Goal: Information Seeking & Learning: Learn about a topic

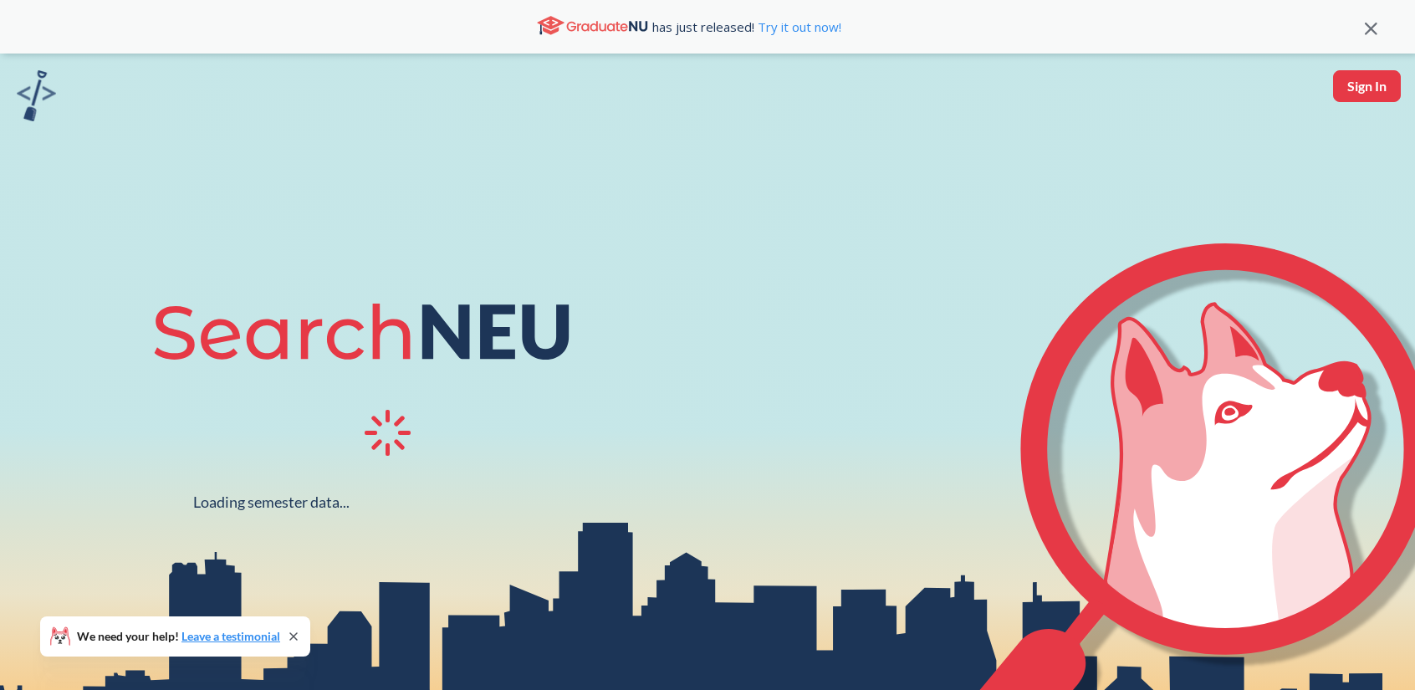
click at [314, 433] on div at bounding box center [392, 435] width 482 height 54
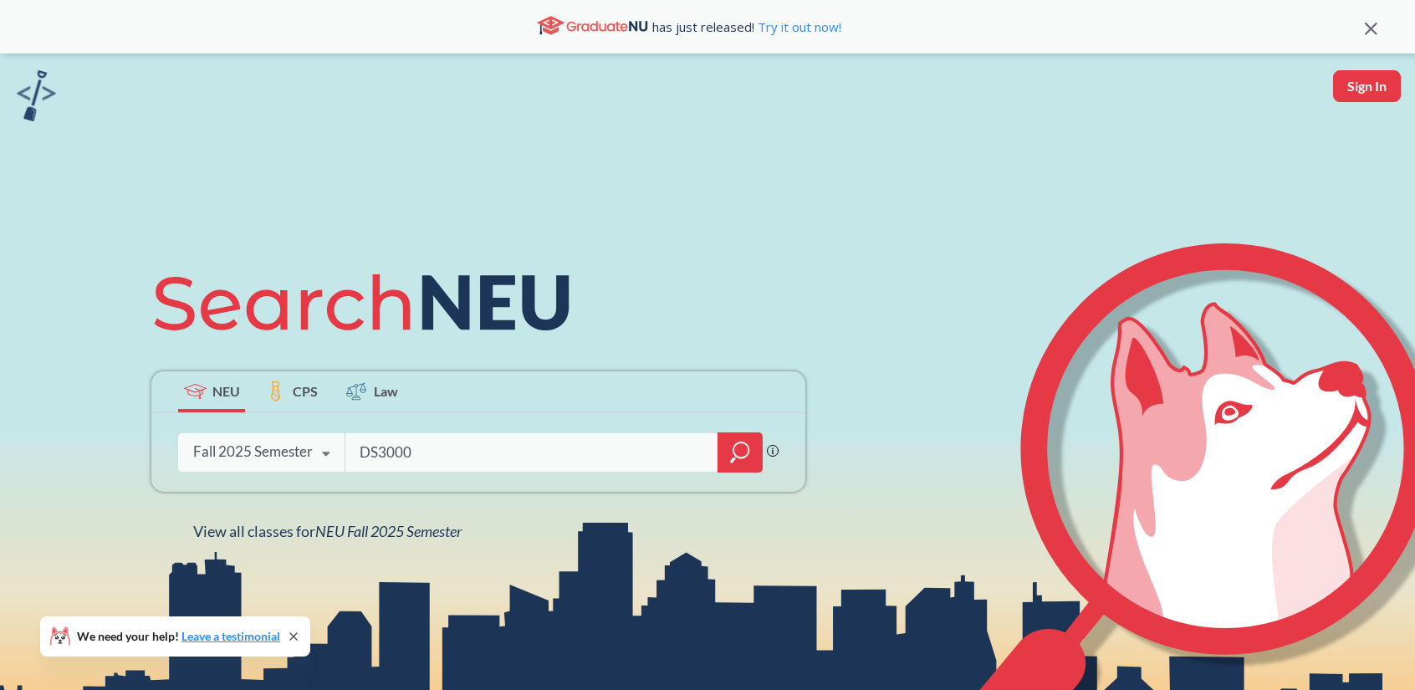
type input "DS3000"
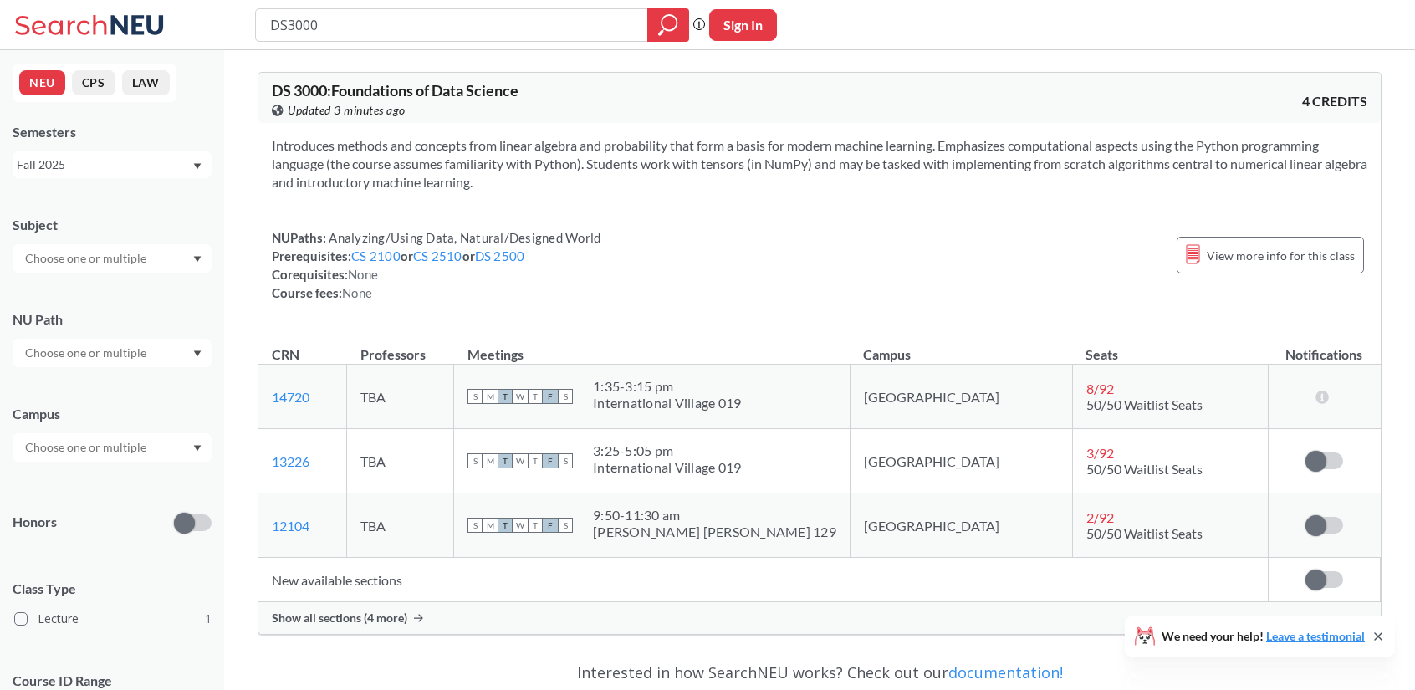
scroll to position [211, 0]
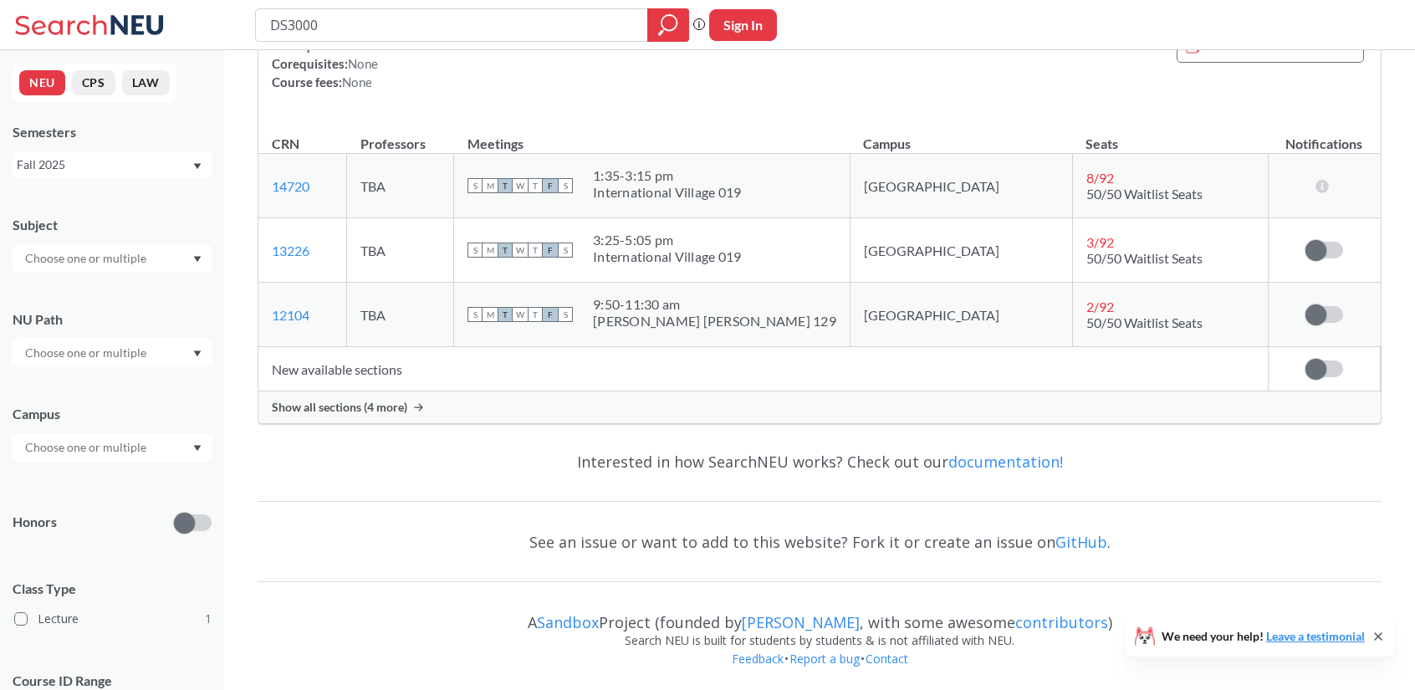
click at [359, 377] on td "New available sections" at bounding box center [762, 369] width 1009 height 44
click at [385, 405] on span "Show all sections (4 more)" at bounding box center [339, 407] width 135 height 15
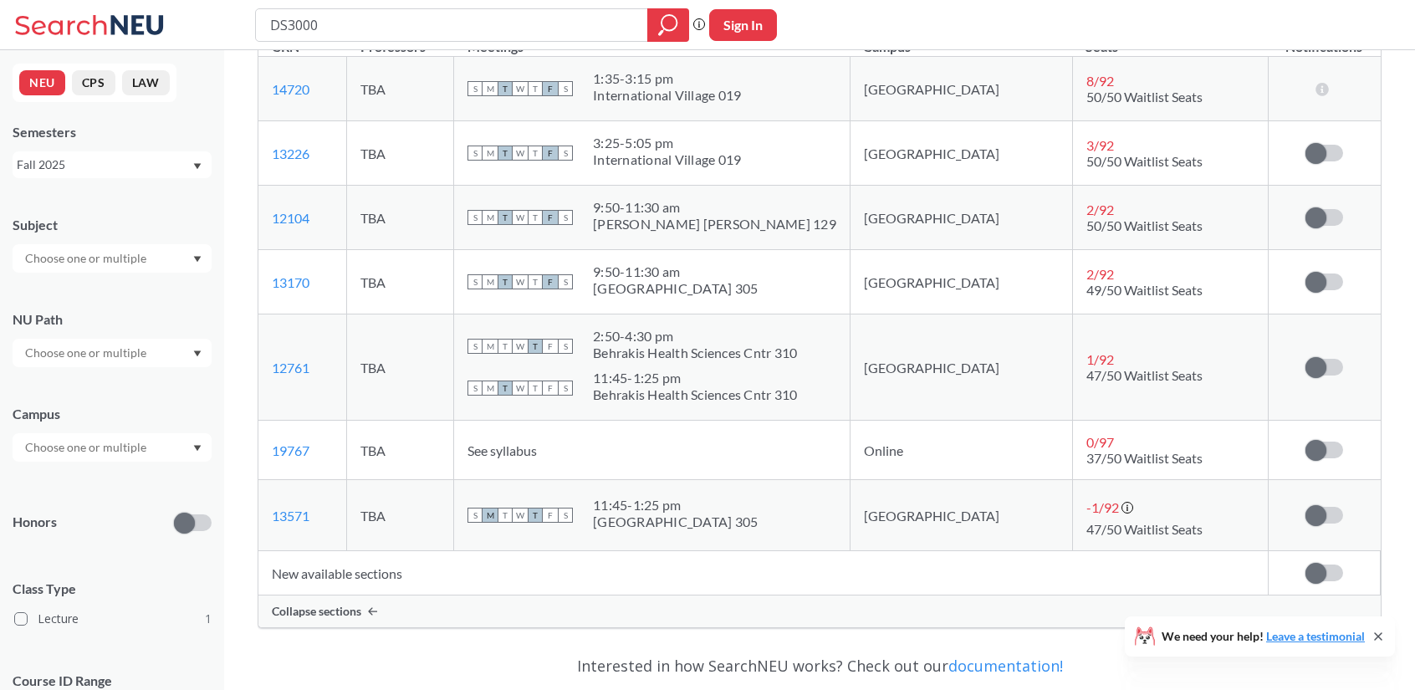
scroll to position [306, 0]
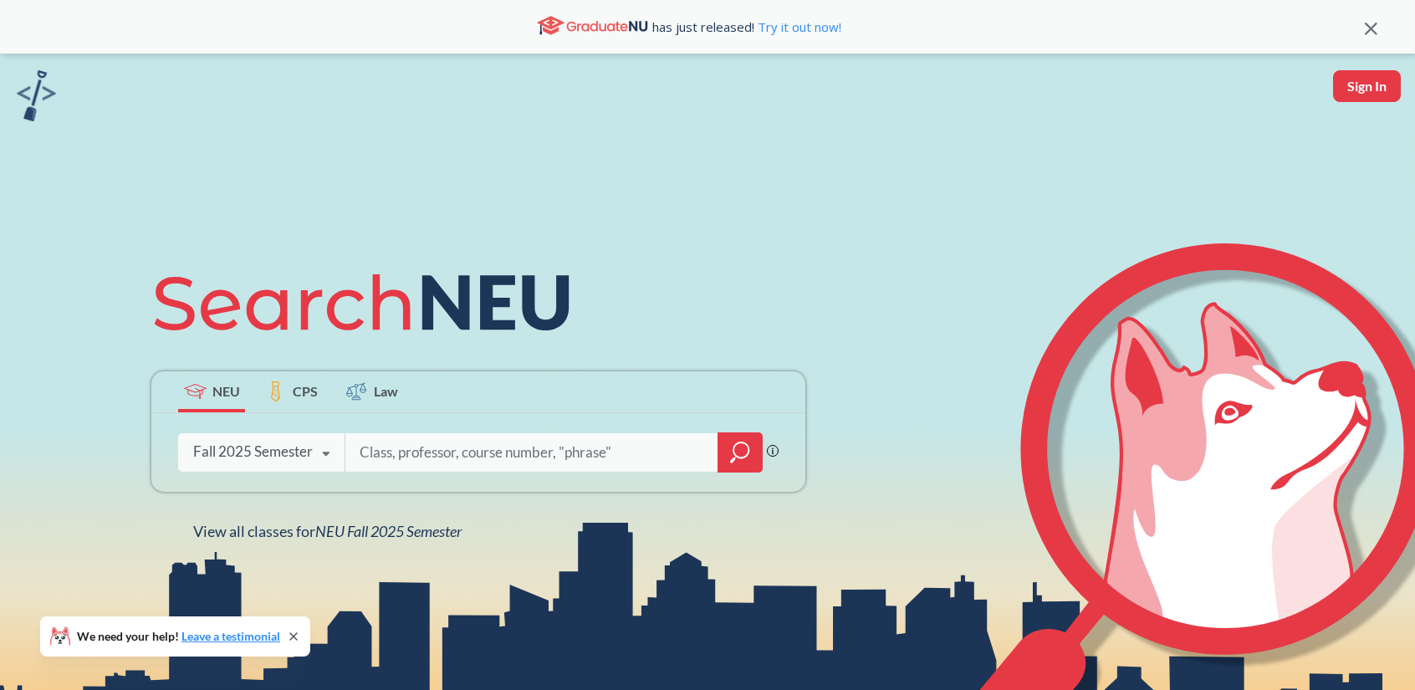
click at [472, 452] on input "search" at bounding box center [532, 452] width 348 height 35
type input "ECON2350"
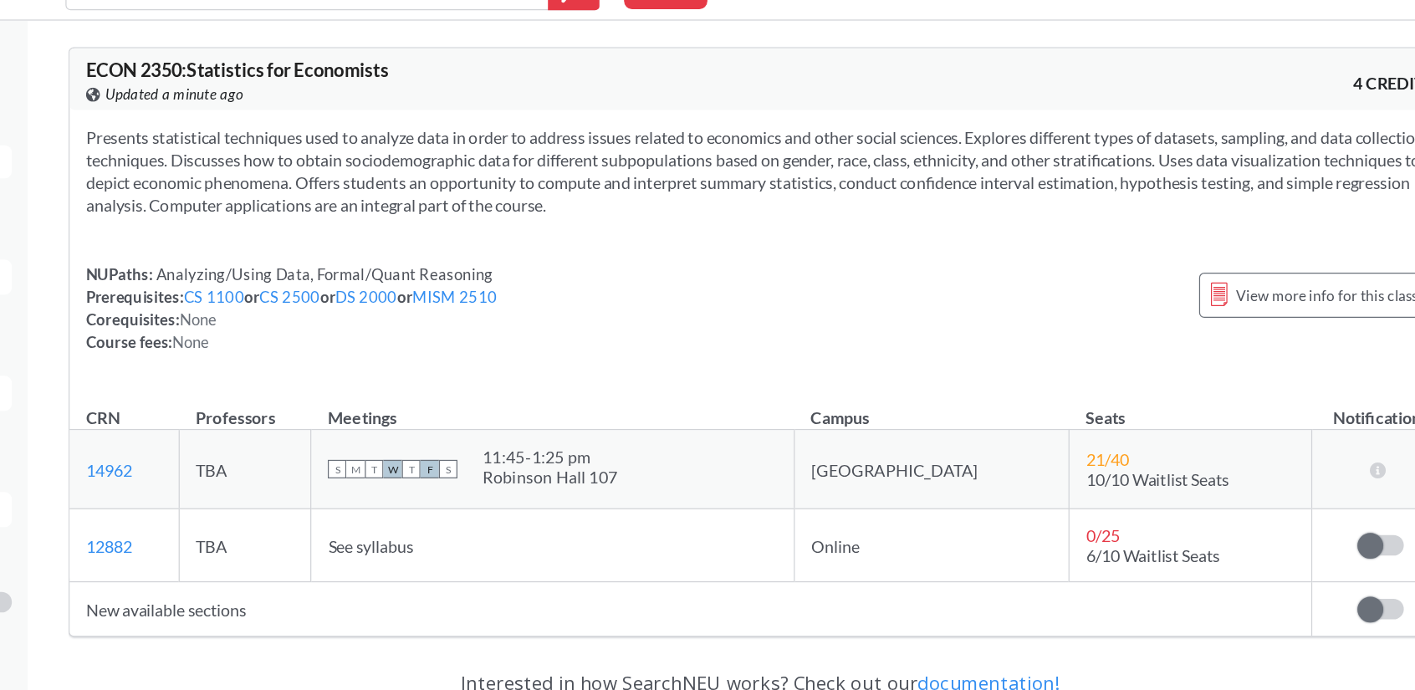
drag, startPoint x: 763, startPoint y: 201, endPoint x: 453, endPoint y: 209, distance: 310.3
click at [453, 209] on section "Presents statistical techniques used to analyze data in order to address issues…" at bounding box center [819, 173] width 1095 height 74
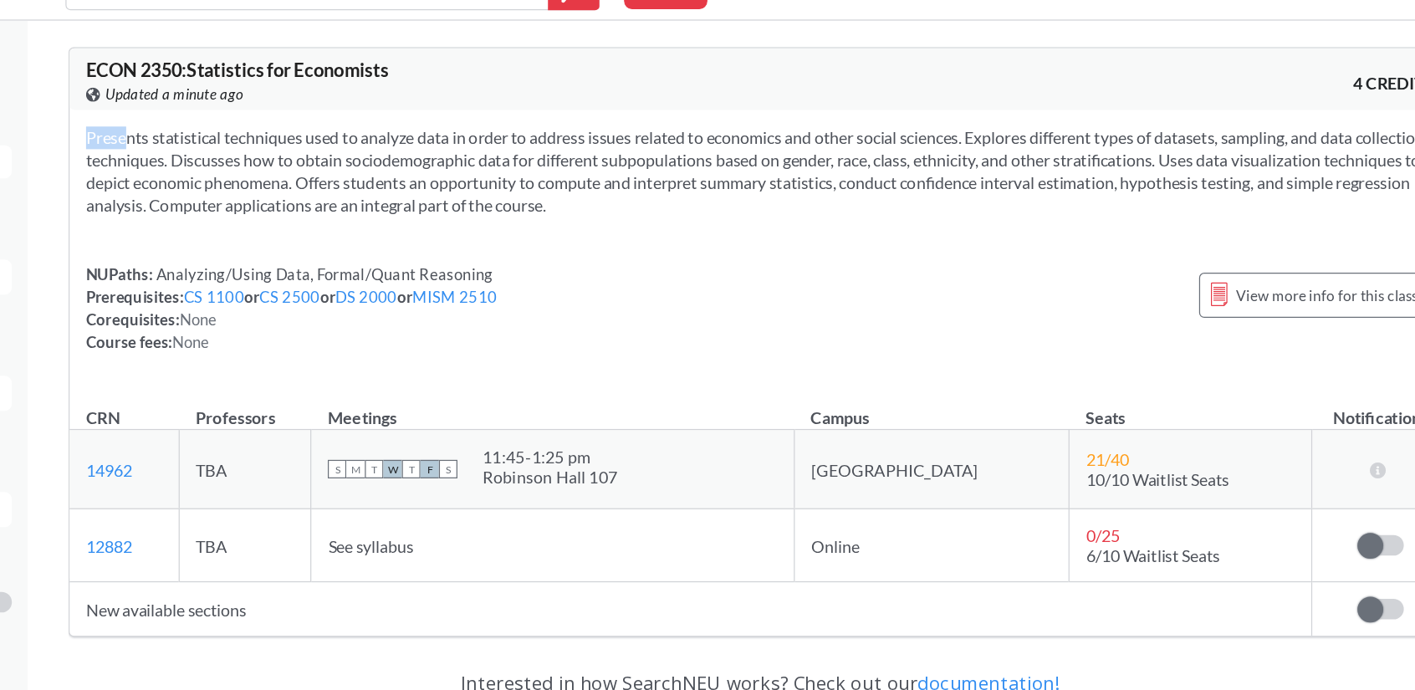
click at [453, 209] on section "Presents statistical techniques used to analyze data in order to address issues…" at bounding box center [819, 173] width 1095 height 74
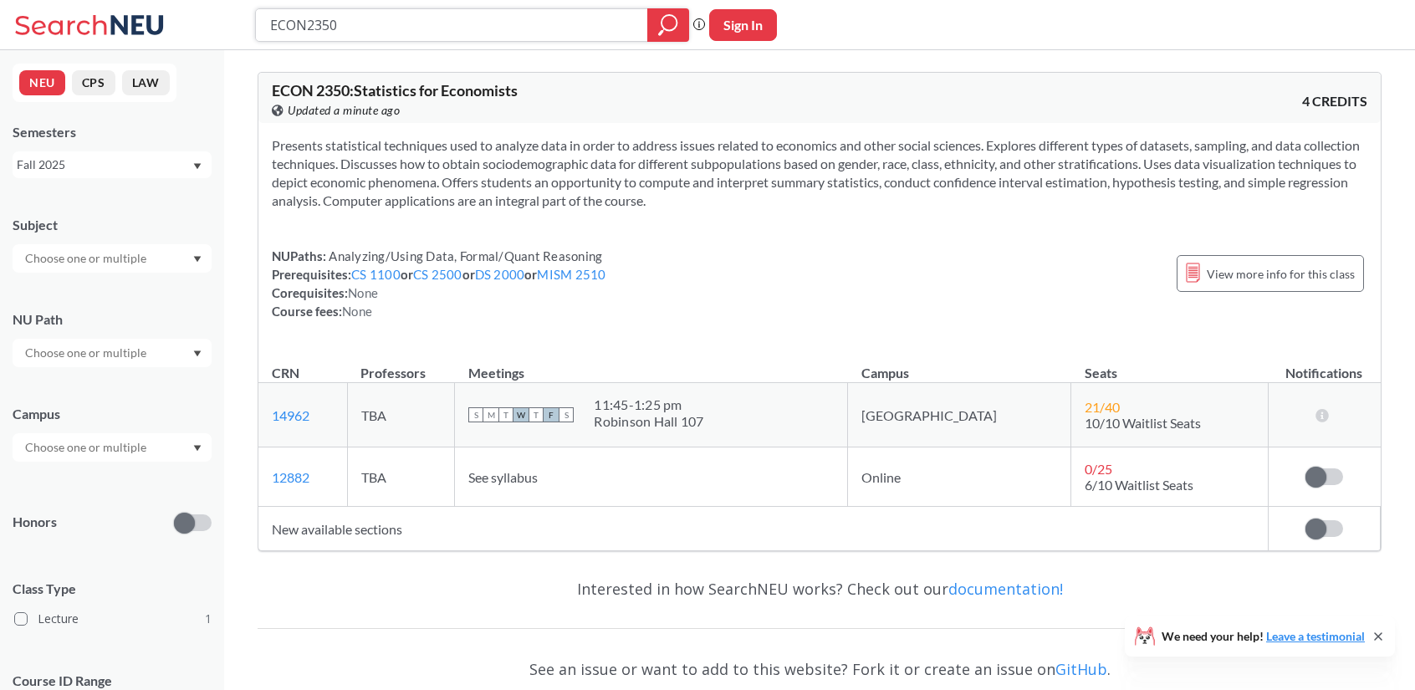
click at [344, 23] on input "ECON2350" at bounding box center [451, 25] width 367 height 28
click at [349, 15] on input "ECON2350" at bounding box center [451, 25] width 367 height 28
type input "ECON2560"
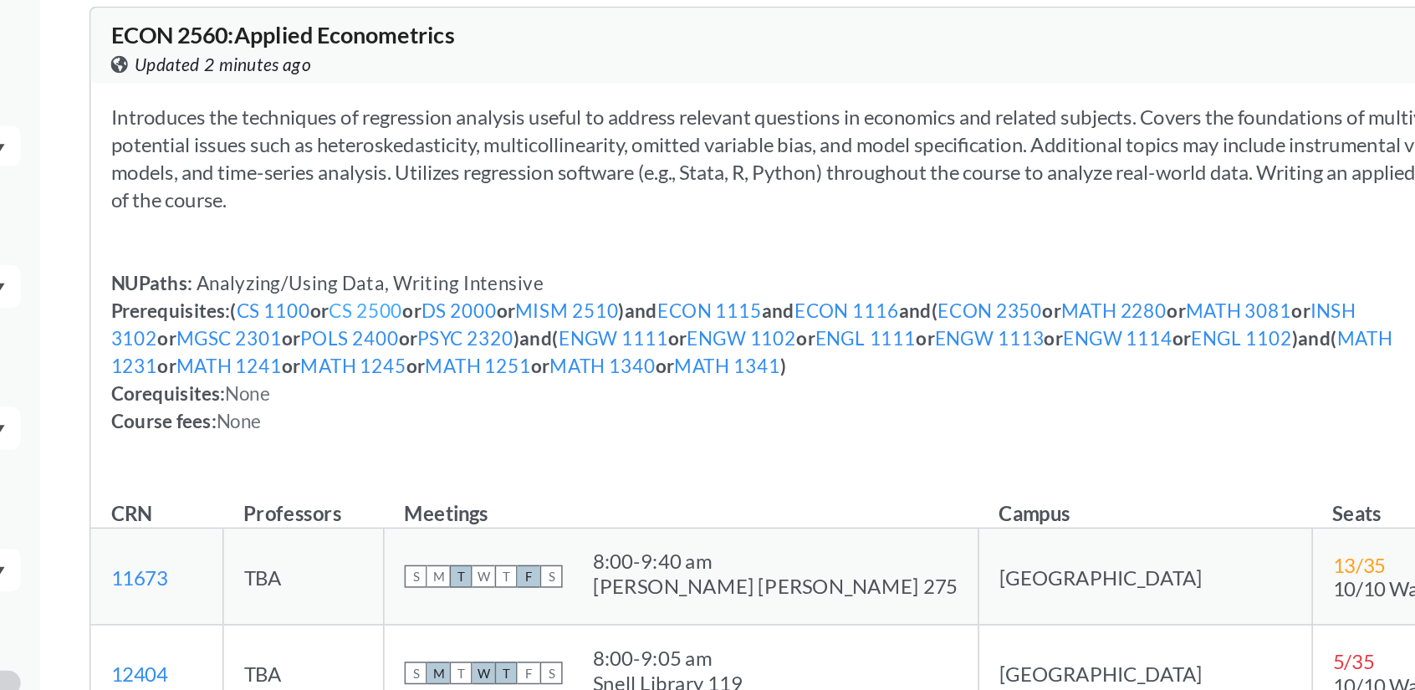
click at [456, 268] on link "CS 2500" at bounding box center [441, 274] width 49 height 15
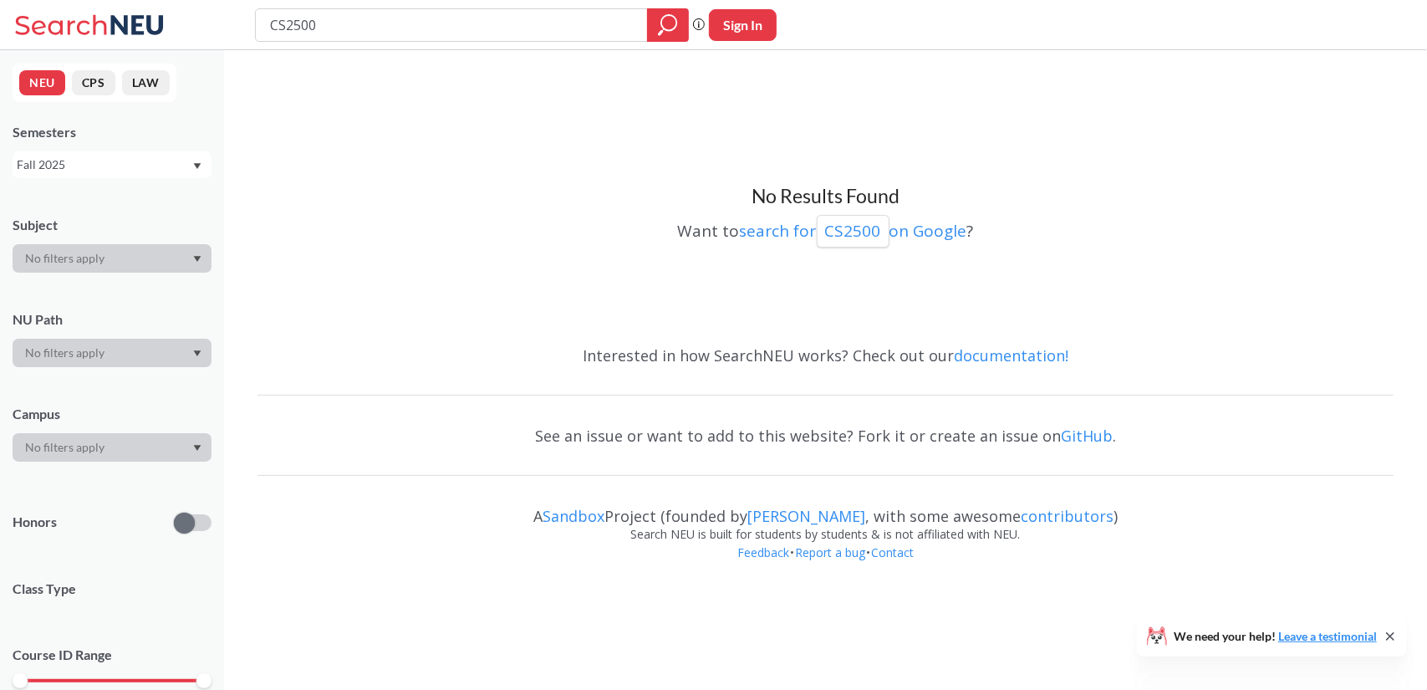
type input "ECON2560"
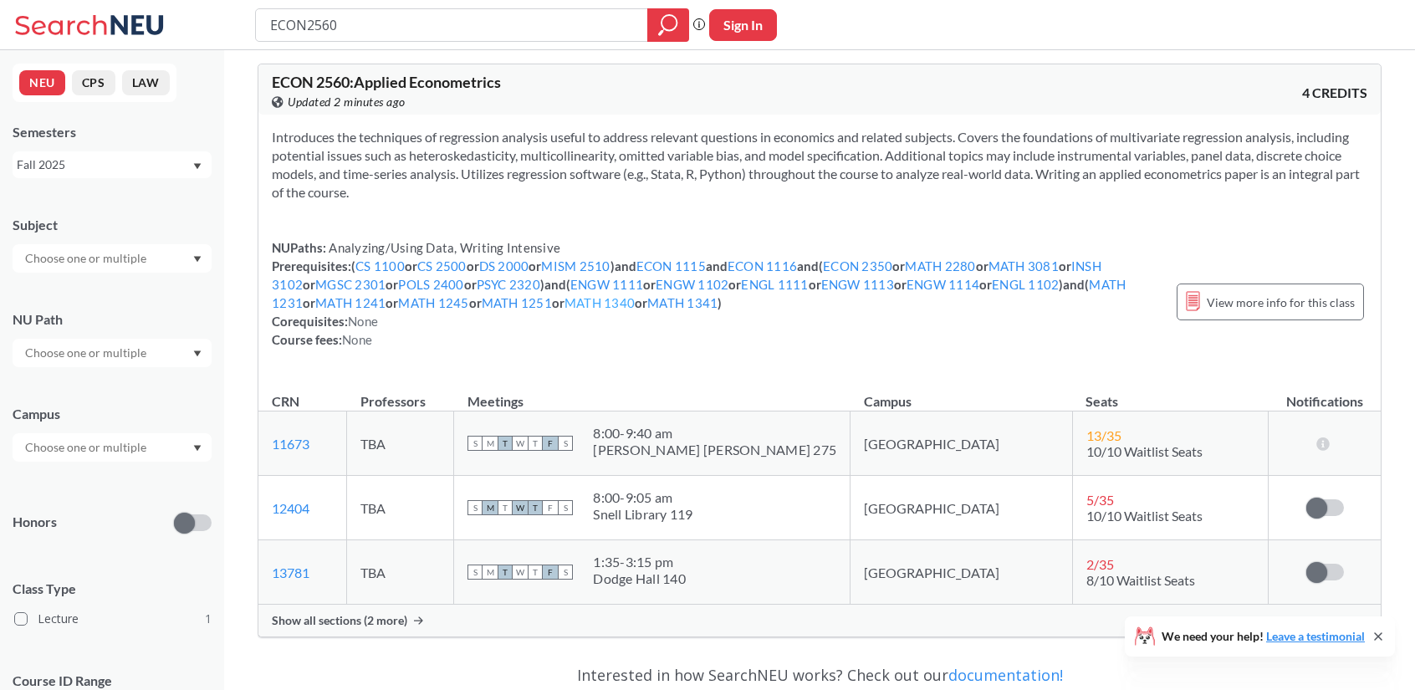
scroll to position [8, 0]
drag, startPoint x: 811, startPoint y: 169, endPoint x: 792, endPoint y: 169, distance: 19.2
click at [792, 169] on section "Introduces the techniques of regression analysis useful to address relevant que…" at bounding box center [819, 166] width 1095 height 74
click at [764, 171] on section "Introduces the techniques of regression analysis useful to address relevant que…" at bounding box center [819, 166] width 1095 height 74
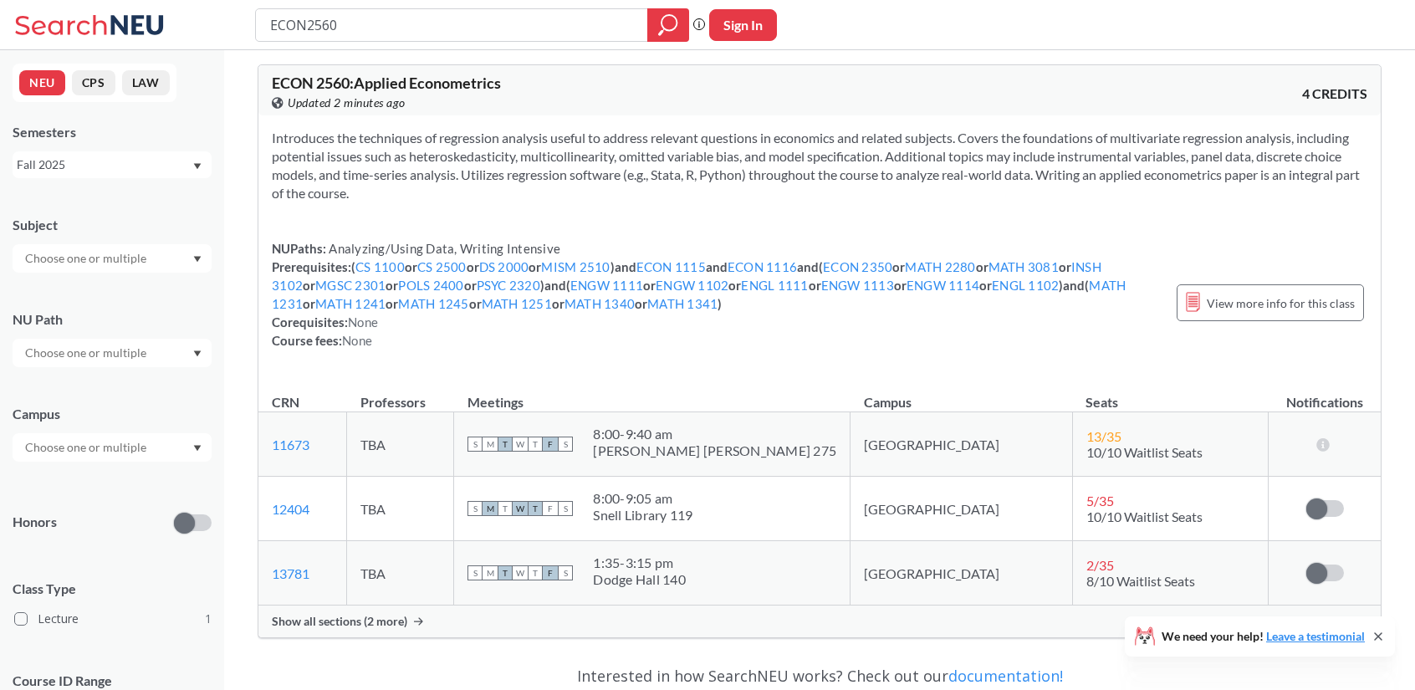
click at [697, 168] on section "Introduces the techniques of regression analysis useful to address relevant que…" at bounding box center [819, 166] width 1095 height 74
click at [593, 191] on section "Introduces the techniques of regression analysis useful to address relevant que…" at bounding box center [819, 166] width 1095 height 74
click at [431, 609] on div "Show all sections (2 more)" at bounding box center [819, 621] width 1122 height 32
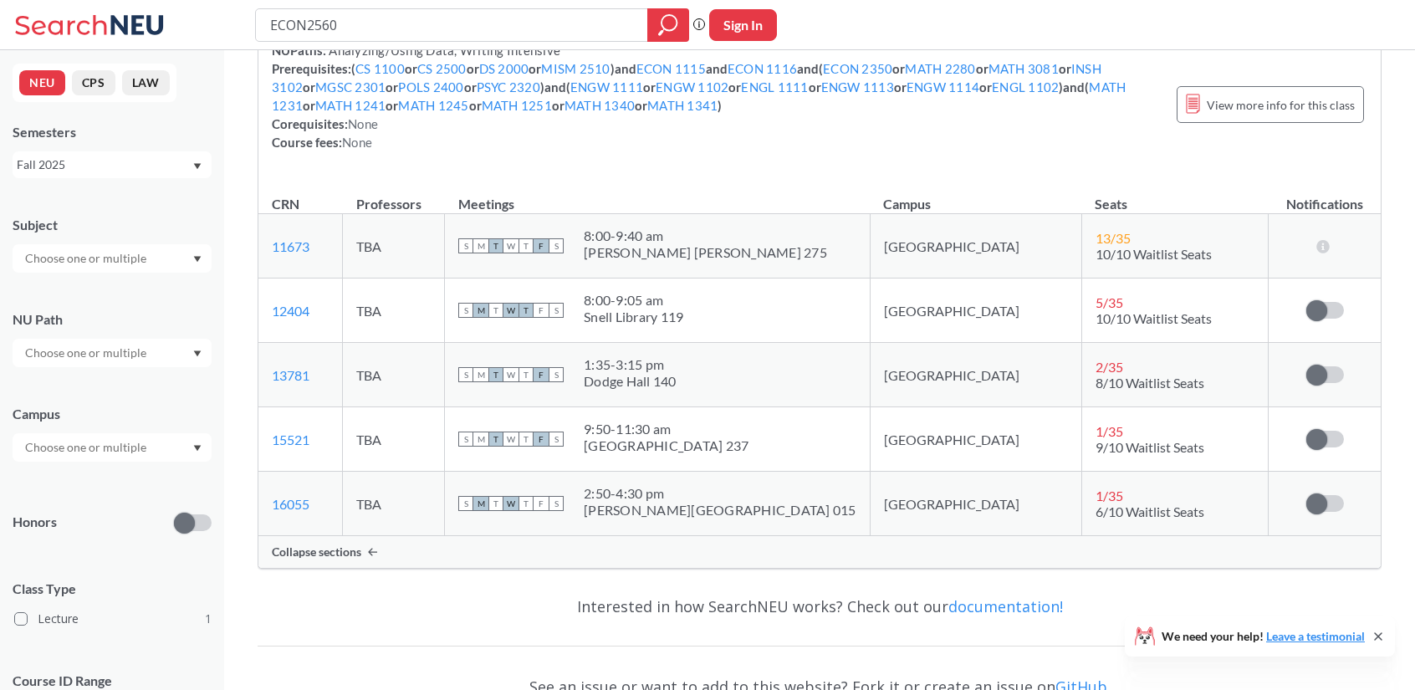
scroll to position [208, 0]
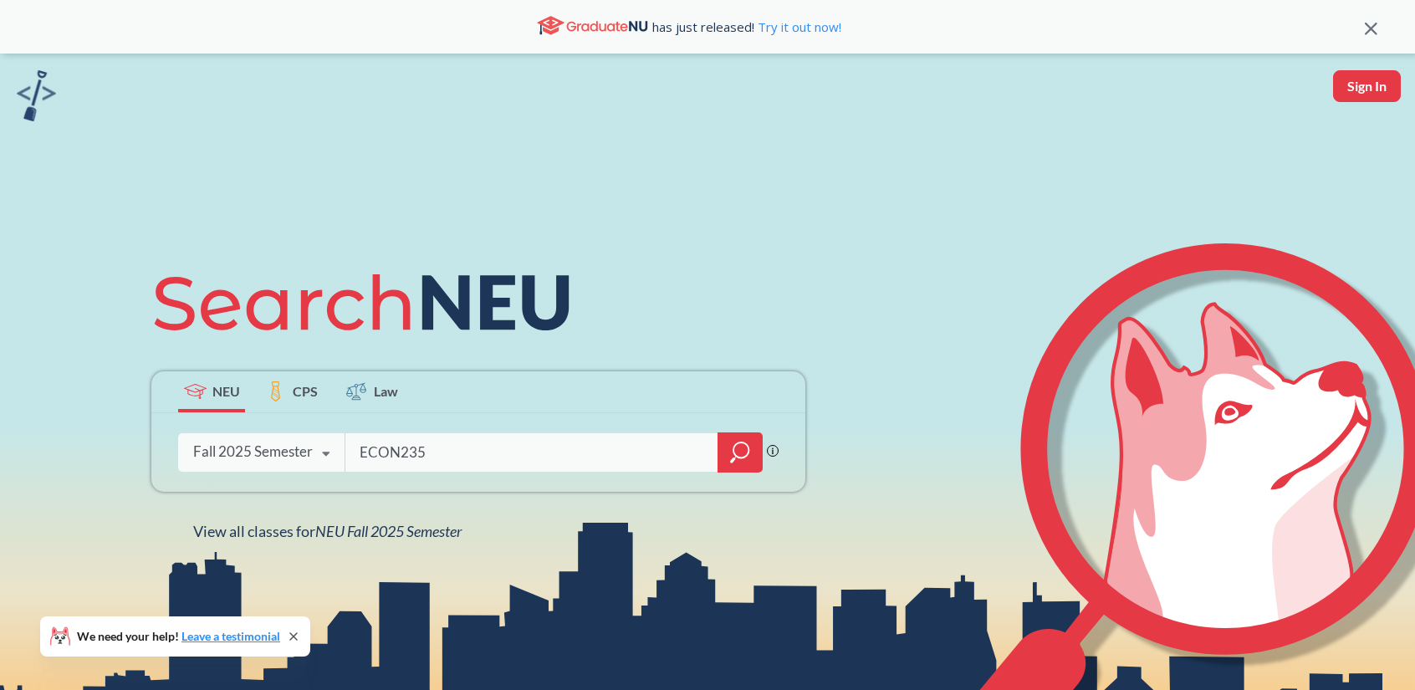
type input "ECON2350"
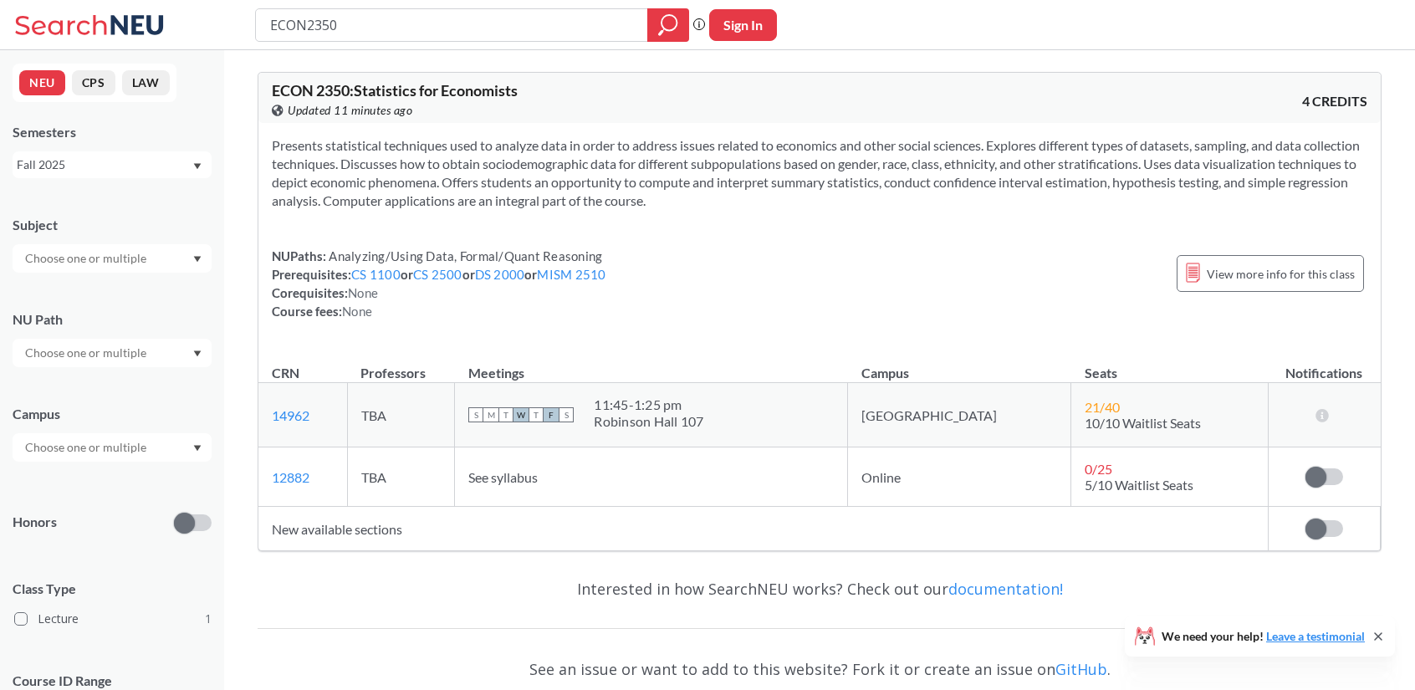
click at [421, 542] on td "New available sections" at bounding box center [762, 529] width 1009 height 44
drag, startPoint x: 712, startPoint y: 410, endPoint x: 665, endPoint y: 408, distance: 47.7
click at [665, 408] on div "11:45 - 1:25 pm" at bounding box center [649, 404] width 110 height 17
